Goal: Check status: Check status

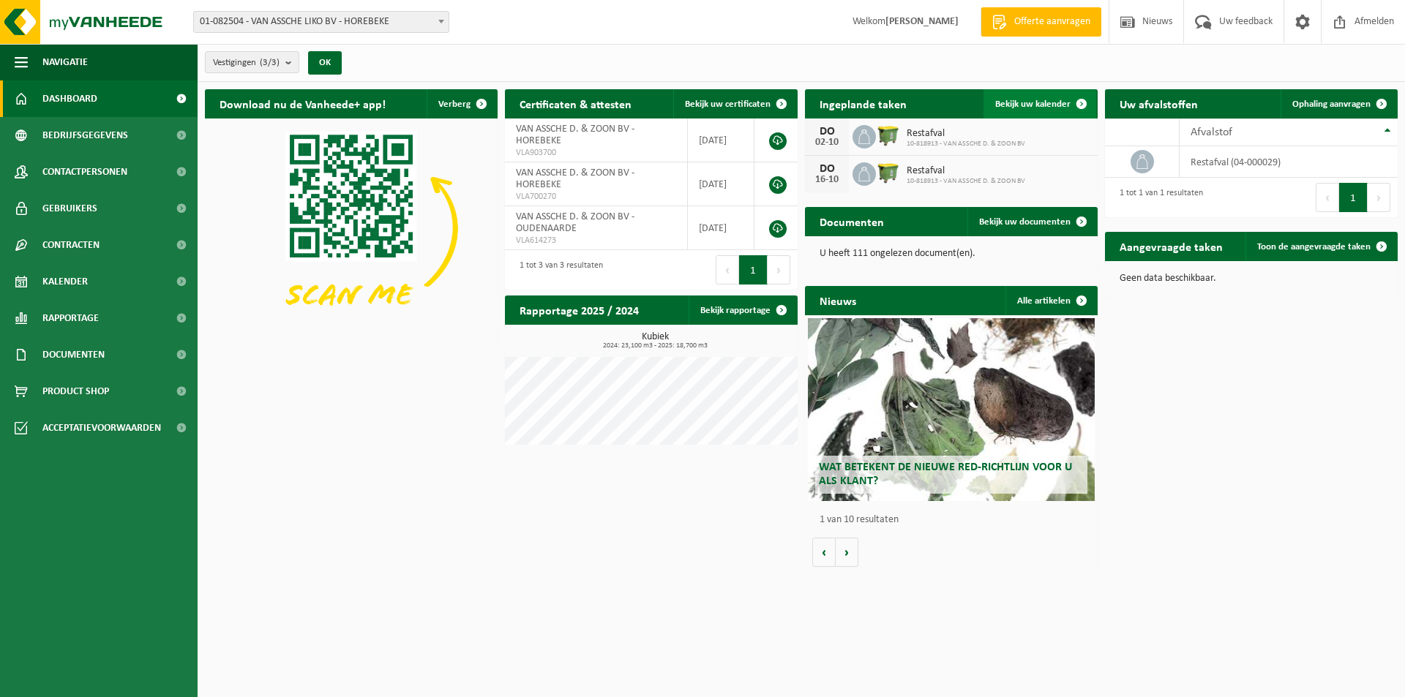
click at [1041, 100] on span "Bekijk uw kalender" at bounding box center [1032, 105] width 75 height 10
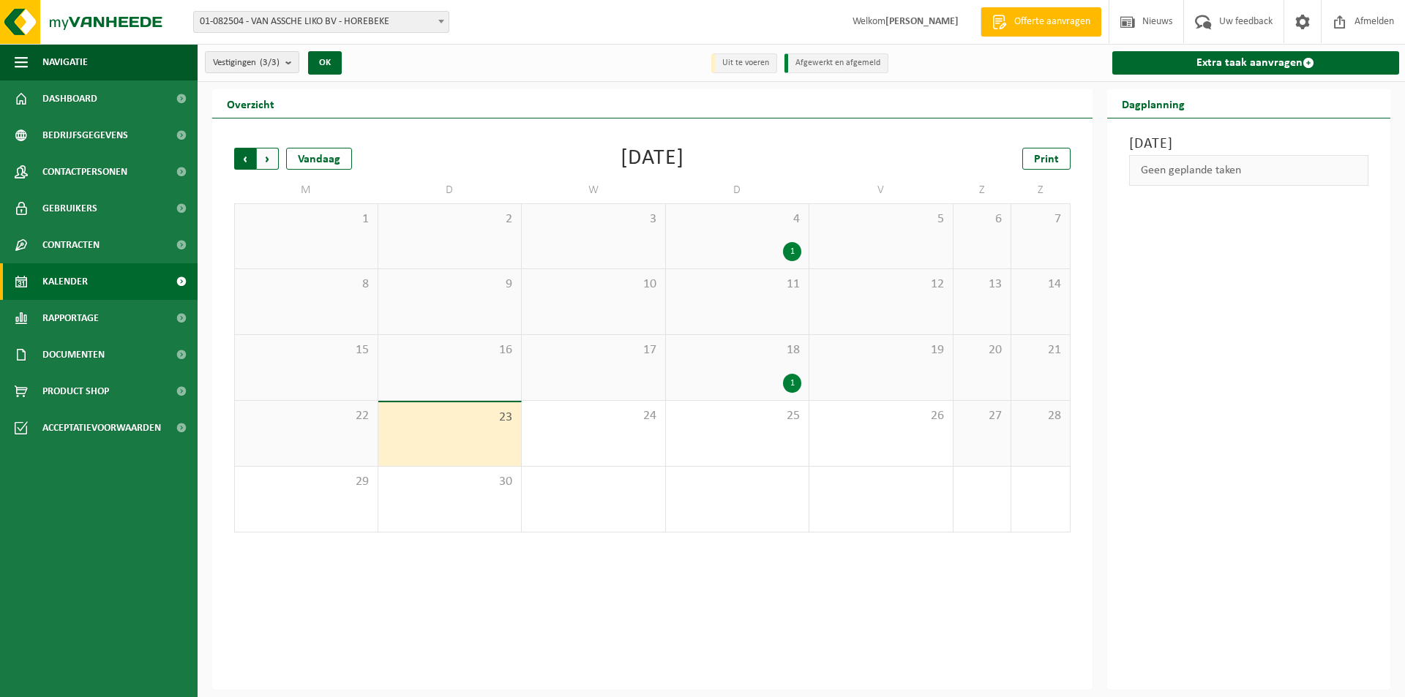
click at [272, 162] on span "Volgende" at bounding box center [268, 159] width 22 height 22
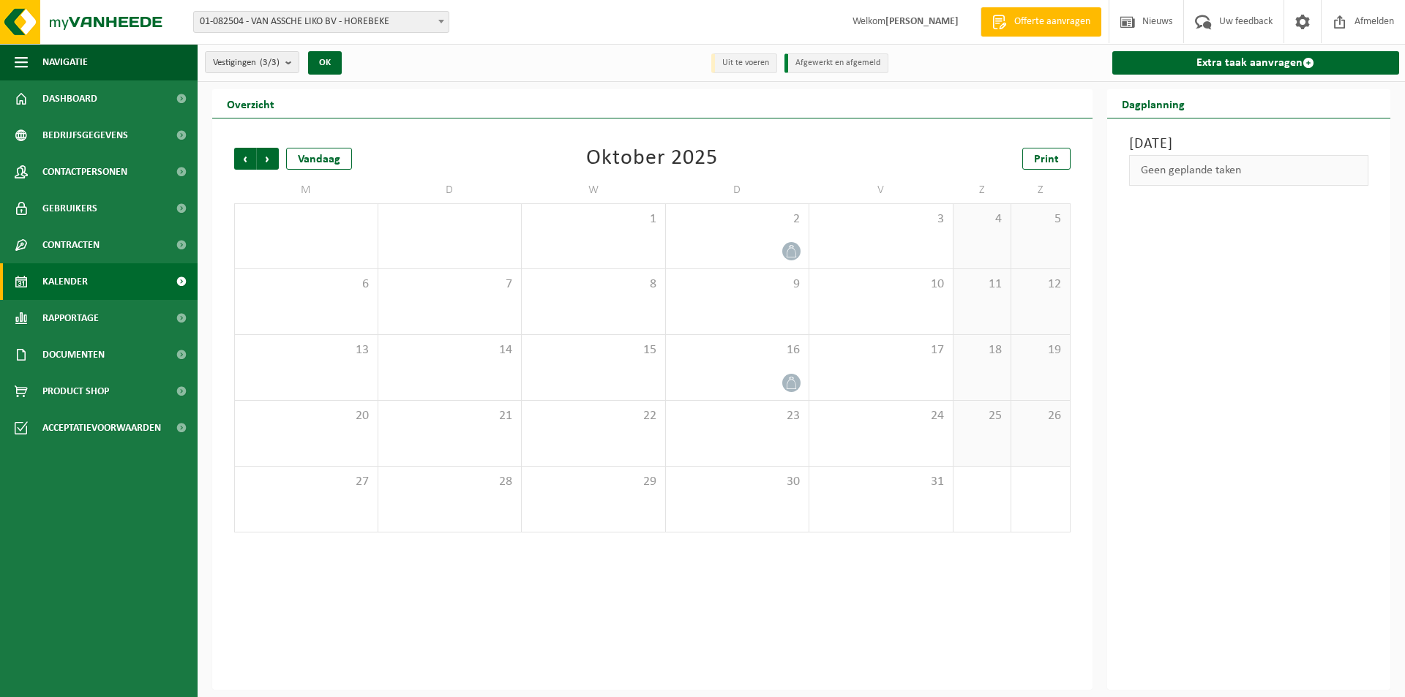
click at [272, 162] on span "Volgende" at bounding box center [268, 159] width 22 height 22
click at [1383, 29] on span "Afmelden" at bounding box center [1374, 21] width 47 height 43
